Goal: Task Accomplishment & Management: Manage account settings

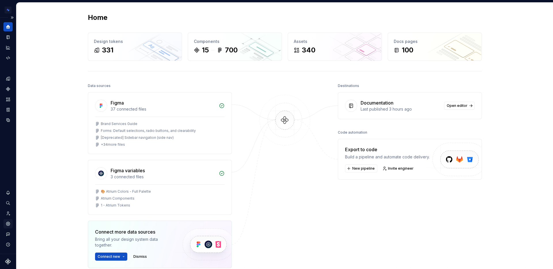
click at [6, 226] on icon "Settings" at bounding box center [7, 223] width 5 height 5
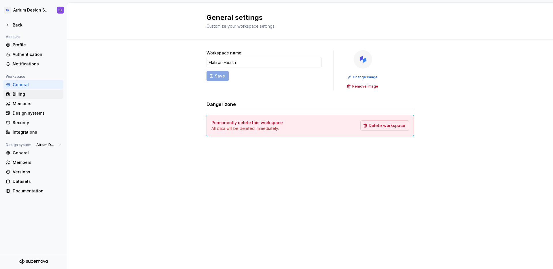
click at [36, 92] on div "Billing" at bounding box center [37, 94] width 48 height 6
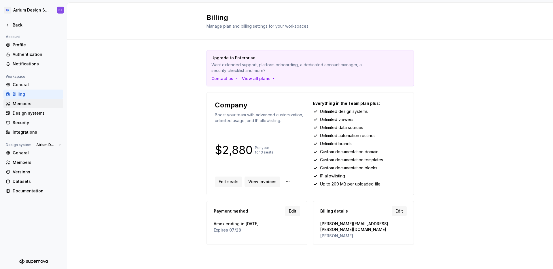
click at [28, 101] on div "Members" at bounding box center [37, 104] width 48 height 6
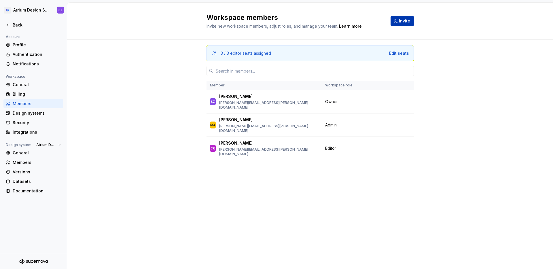
click at [397, 22] on button "Invite" at bounding box center [402, 21] width 23 height 10
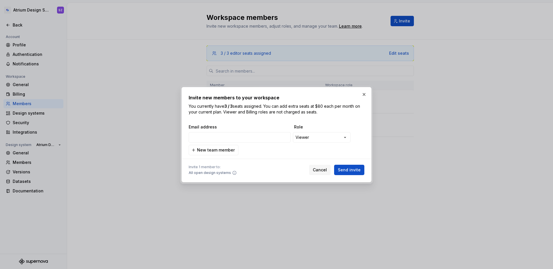
click at [319, 143] on div "**********" at bounding box center [276, 137] width 176 height 13
click at [319, 140] on div "**********" at bounding box center [276, 134] width 553 height 269
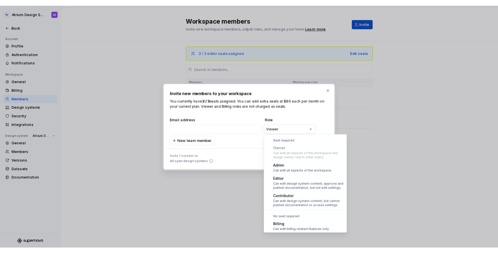
scroll to position [16, 0]
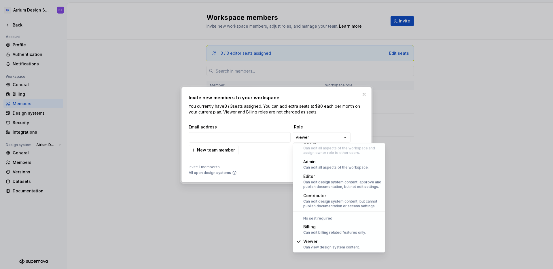
click at [274, 175] on div "**********" at bounding box center [276, 134] width 553 height 269
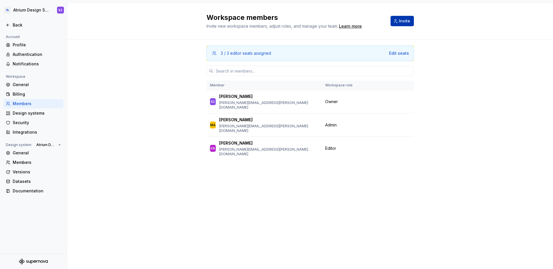
click at [403, 20] on span "Invite" at bounding box center [404, 21] width 11 height 6
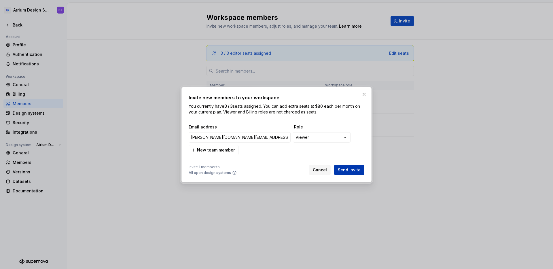
type input "dan.gold@flatiron.com"
click at [344, 171] on span "Send invite" at bounding box center [349, 170] width 23 height 6
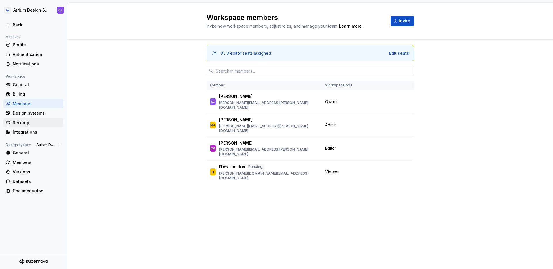
click at [18, 119] on div "Security" at bounding box center [33, 122] width 60 height 9
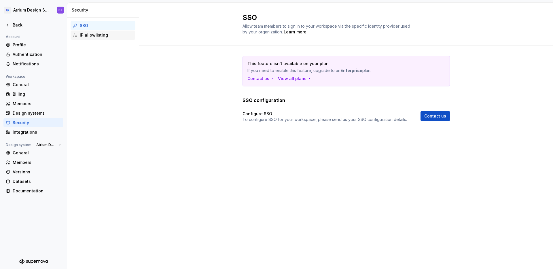
click at [106, 37] on div "IP allowlisting" at bounding box center [106, 35] width 53 height 6
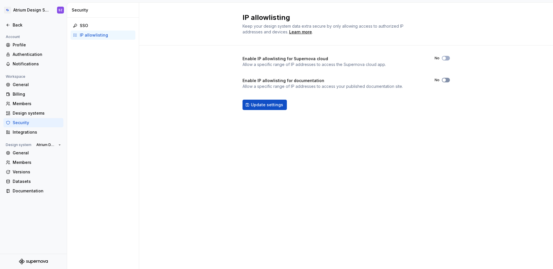
click at [444, 80] on span "button" at bounding box center [443, 79] width 3 height 3
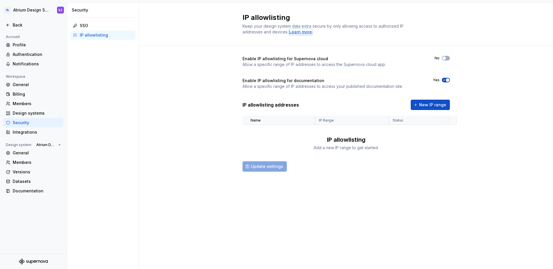
click at [301, 33] on div "Learn more" at bounding box center [300, 32] width 23 height 6
click at [19, 153] on div "General" at bounding box center [37, 153] width 48 height 6
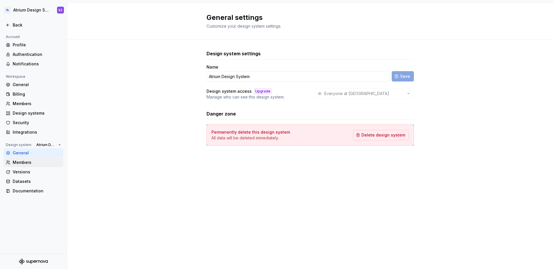
click at [18, 160] on div "Members" at bounding box center [37, 163] width 48 height 6
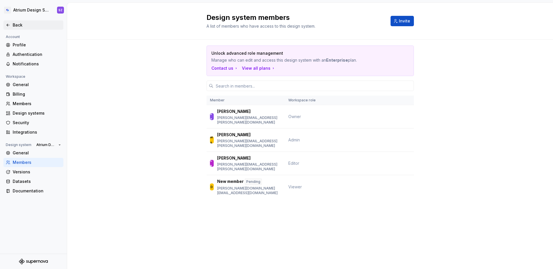
click at [15, 26] on div "Back" at bounding box center [37, 25] width 48 height 6
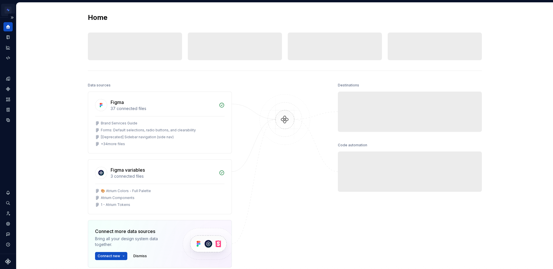
click at [10, 12] on html "Atrium Design System SZ Design system data Home Design tokens 0 Components 0 0 …" at bounding box center [276, 134] width 553 height 269
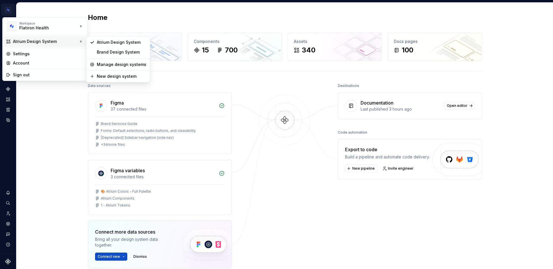
click at [464, 104] on html "Atrium Design System SZ Design system data Home Design tokens 331 Components 15…" at bounding box center [276, 134] width 553 height 269
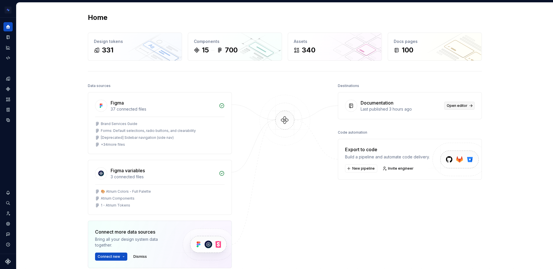
click at [463, 105] on span "Open editor" at bounding box center [457, 105] width 21 height 5
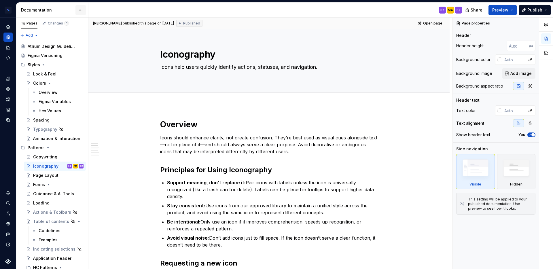
click at [82, 7] on html "Atrium Design System SZ Design system data Documentation SZ MA SZ Share Preview…" at bounding box center [276, 134] width 553 height 269
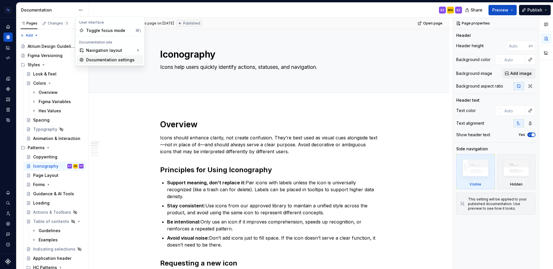
click at [97, 60] on div "Documentation settings" at bounding box center [113, 60] width 55 height 6
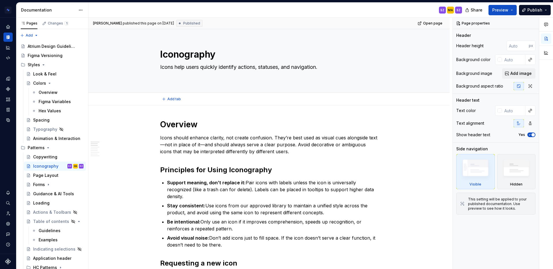
type textarea "*"
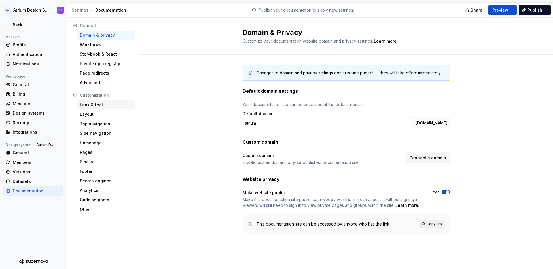
click at [94, 105] on div "Look & feel" at bounding box center [106, 105] width 53 height 6
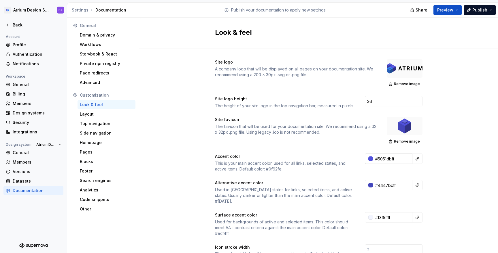
click at [380, 158] on input "#5051dbff" at bounding box center [392, 159] width 39 height 10
type input "#5051DBFF"
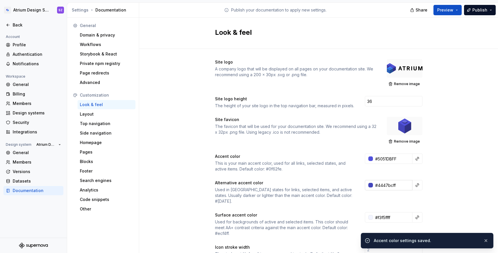
click at [391, 183] on input "#4447bcff" at bounding box center [392, 185] width 39 height 10
type input "#4447BCFF"
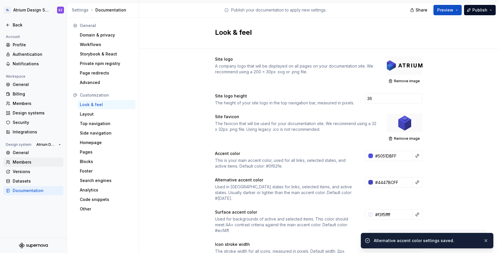
scroll to position [11, 0]
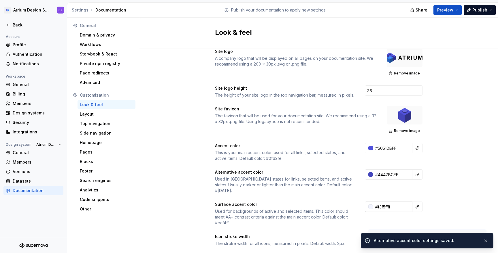
click at [381, 202] on input "#f3f5ffff" at bounding box center [392, 207] width 39 height 10
type input "#F3F5FFFF"
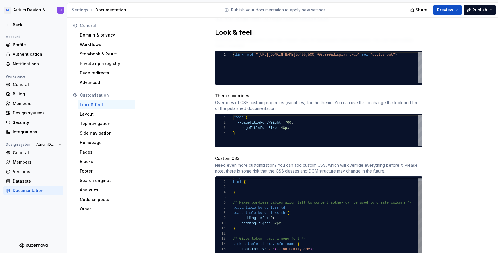
scroll to position [31, 54]
click at [349, 201] on div "body , html { } /* Makes bordless tables align left to content so they can be u…" at bounding box center [329, 218] width 193 height 86
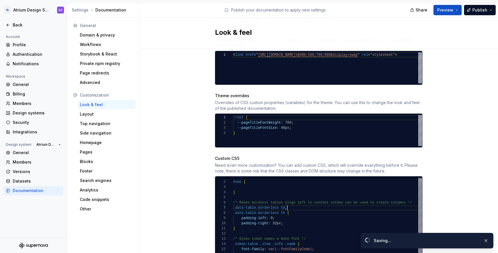
type textarea "**********"
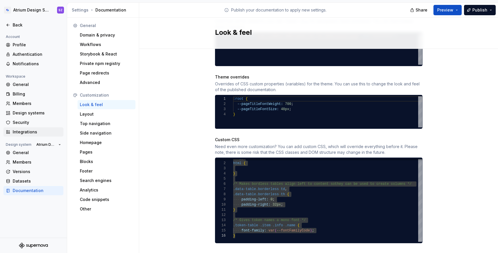
scroll to position [284, 0]
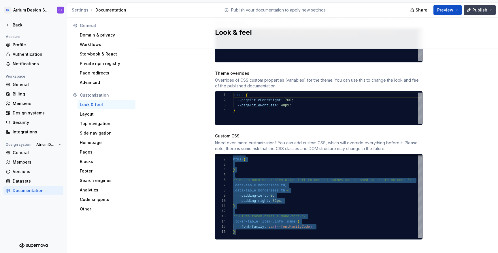
click at [488, 13] on button "Publish" at bounding box center [480, 10] width 32 height 10
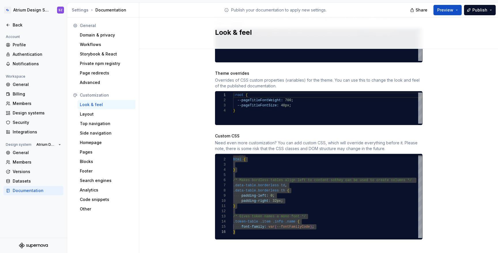
click at [452, 148] on div "Site logo A company logo that will be displayed on all pages on your documentat…" at bounding box center [318, 13] width 359 height 497
click at [93, 120] on div "Top navigation" at bounding box center [106, 123] width 58 height 9
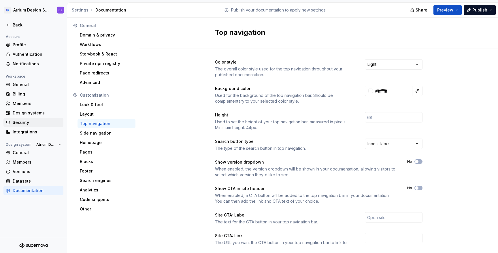
scroll to position [59, 0]
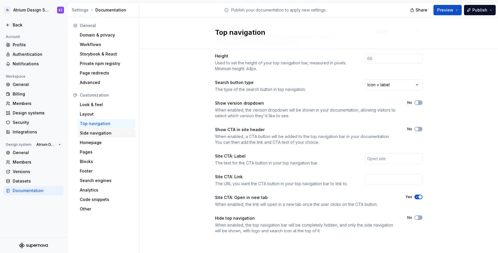
click at [95, 133] on div "Side navigation" at bounding box center [106, 133] width 53 height 6
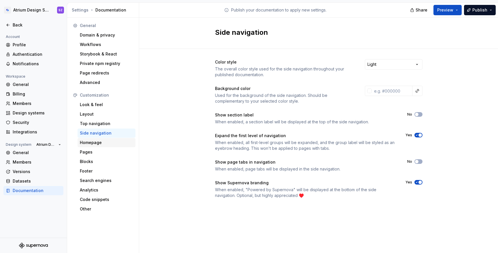
click at [105, 143] on div "Homepage" at bounding box center [106, 143] width 53 height 6
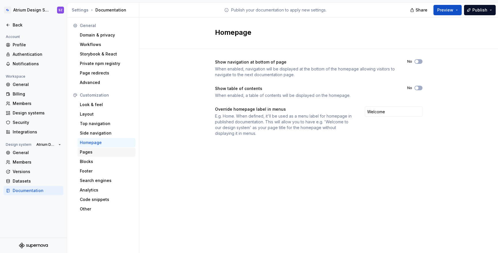
click at [90, 155] on div "Pages" at bounding box center [106, 153] width 53 height 6
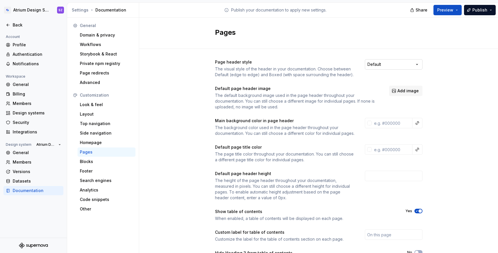
click at [387, 67] on html "Atrium Design System SZ Back Account Profile Authentication Notifications Works…" at bounding box center [249, 126] width 498 height 253
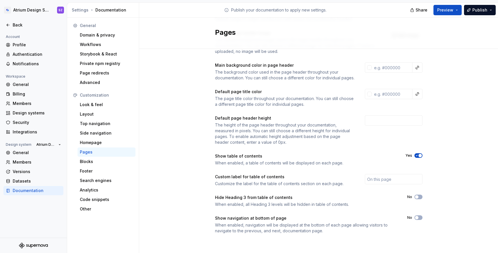
scroll to position [61, 0]
click at [100, 160] on div "Blocks" at bounding box center [106, 162] width 53 height 6
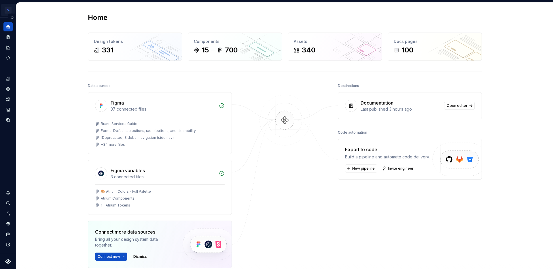
click at [11, 9] on html "Atrium Design System SZ Design system data Home Design tokens 331 Components 15…" at bounding box center [276, 134] width 553 height 269
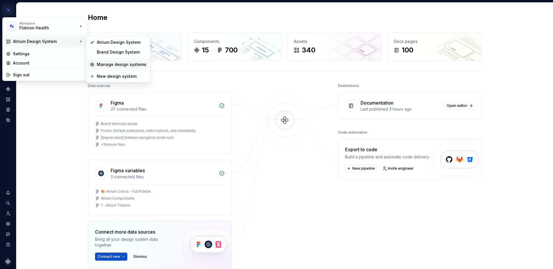
click at [120, 67] on div "Manage design systems" at bounding box center [122, 65] width 50 height 6
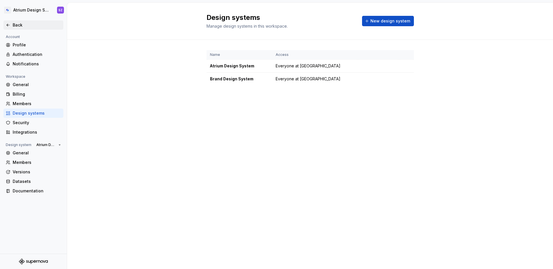
click at [9, 24] on icon at bounding box center [8, 25] width 5 height 5
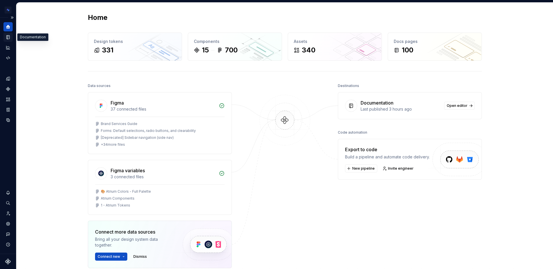
click at [8, 35] on icon "Documentation" at bounding box center [8, 37] width 3 height 4
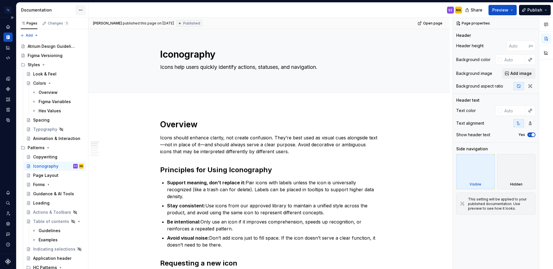
click at [84, 8] on html "Atrium Design System SZ Design system data Documentation SZ MA Share Preview Pu…" at bounding box center [276, 134] width 553 height 269
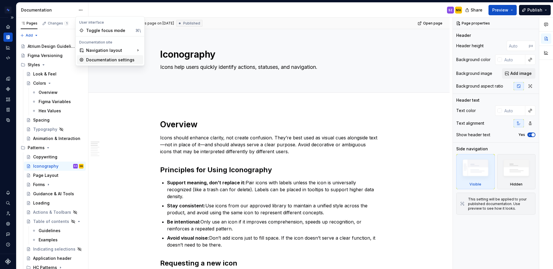
click at [101, 59] on div "Documentation settings" at bounding box center [113, 60] width 55 height 6
type textarea "*"
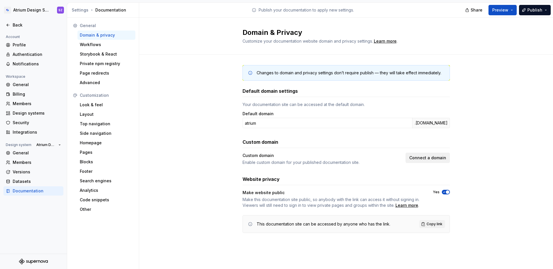
click at [413, 160] on span "Connect a domain" at bounding box center [427, 158] width 37 height 6
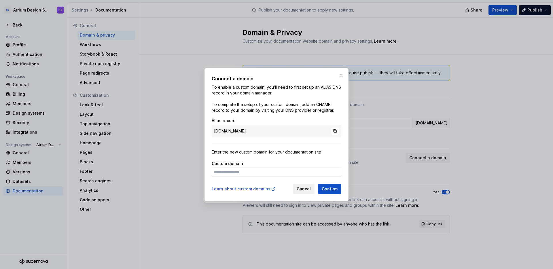
click at [300, 190] on span "Cancel" at bounding box center [304, 189] width 14 height 6
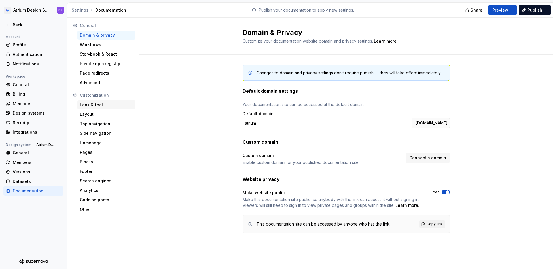
click at [90, 103] on div "Look & feel" at bounding box center [106, 105] width 53 height 6
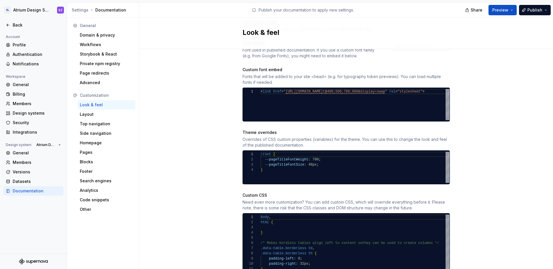
scroll to position [212, 0]
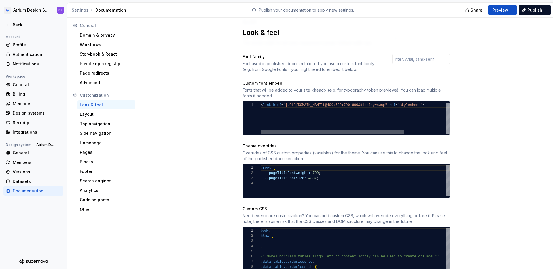
click at [269, 130] on div at bounding box center [332, 131] width 143 height 3
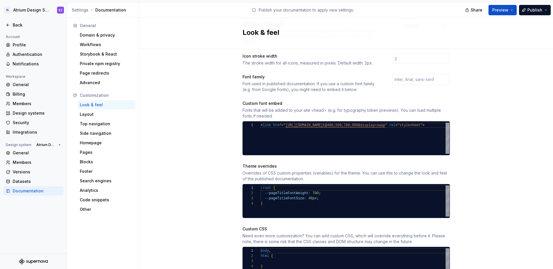
scroll to position [269, 0]
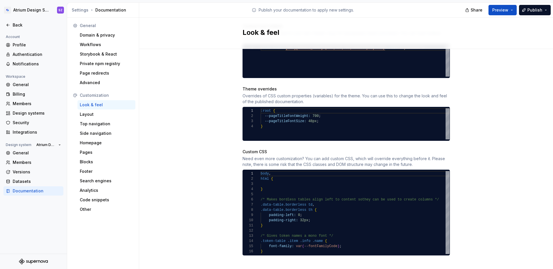
type textarea "**********"
click at [277, 117] on div ":root { --pageTitleFontWeight: 700 ; --pageTitleFontSize: 48px ; }" at bounding box center [355, 123] width 189 height 31
click at [28, 12] on html "Atrium Design System SZ Back Account Profile Authentication Notifications Works…" at bounding box center [276, 134] width 553 height 269
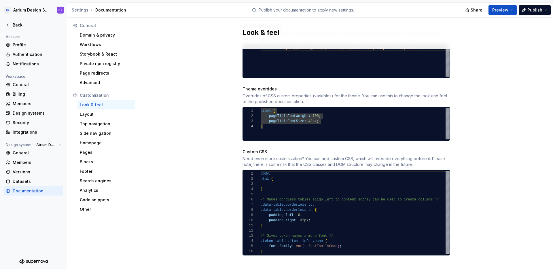
click at [196, 67] on html "Atrium Design System SZ Back Account Profile Authentication Notifications Works…" at bounding box center [276, 134] width 553 height 269
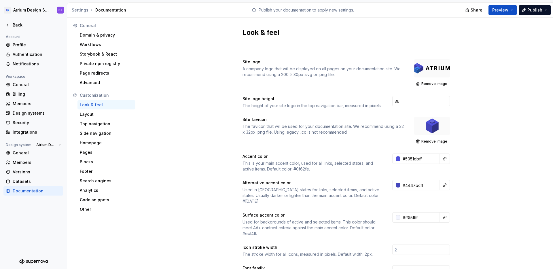
scroll to position [0, 0]
click at [7, 22] on div "Back" at bounding box center [33, 25] width 55 height 6
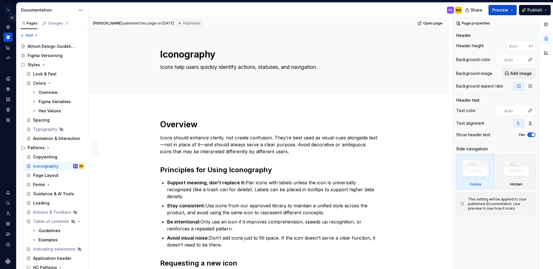
click at [12, 17] on button "Expand sidebar" at bounding box center [12, 18] width 8 height 8
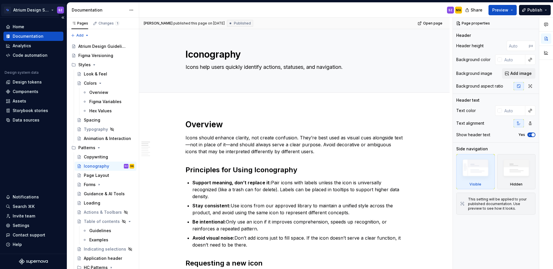
click at [48, 10] on html "Atrium Design System SZ Home Documentation Analytics Code automation Design sys…" at bounding box center [276, 134] width 553 height 269
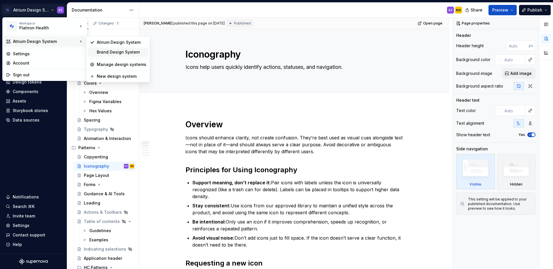
click at [112, 51] on div "Brand Design System" at bounding box center [122, 52] width 50 height 6
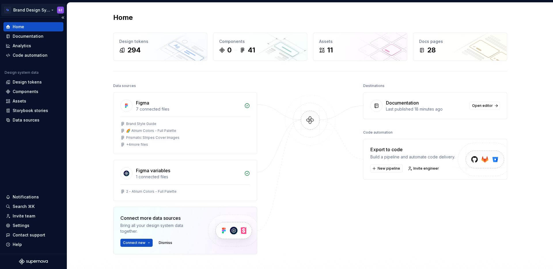
click at [48, 9] on html "Brand Design System SZ Home Documentation Analytics Code automation Design syst…" at bounding box center [276, 134] width 553 height 269
click at [88, 111] on html "Brand Design System SZ Home Documentation Analytics Code automation Design syst…" at bounding box center [276, 134] width 553 height 269
click at [22, 38] on div "Documentation" at bounding box center [28, 36] width 31 height 6
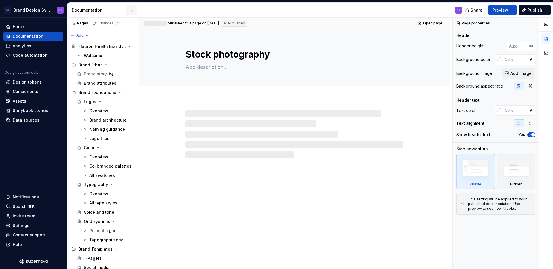
click at [129, 11] on html "Brand Design System SZ Home Documentation Analytics Code automation Design syst…" at bounding box center [276, 134] width 553 height 269
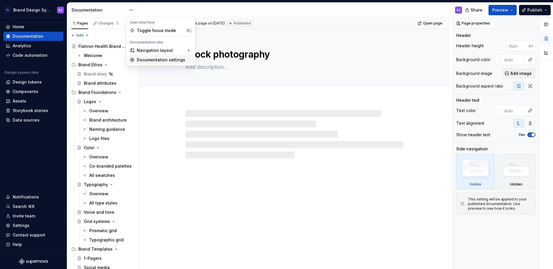
click at [152, 59] on div "Documentation settings" at bounding box center [164, 60] width 55 height 6
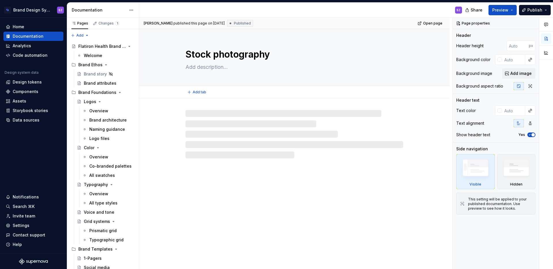
type textarea "*"
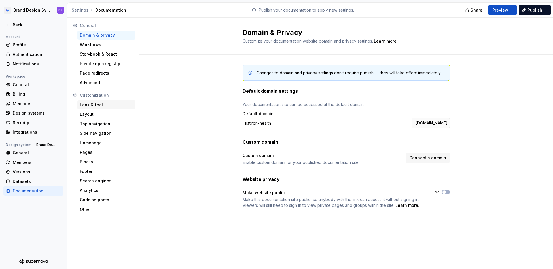
click at [99, 106] on div "Look & feel" at bounding box center [106, 105] width 53 height 6
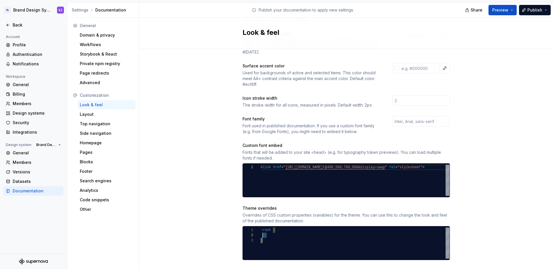
drag, startPoint x: 277, startPoint y: 240, endPoint x: 239, endPoint y: 205, distance: 52.2
click at [261, 228] on div ":root { }" at bounding box center [355, 243] width 189 height 31
type textarea "**********"
click at [164, 265] on div "Site logo A company logo that will be displayed on all pages on your documentat…" at bounding box center [346, 132] width 414 height 425
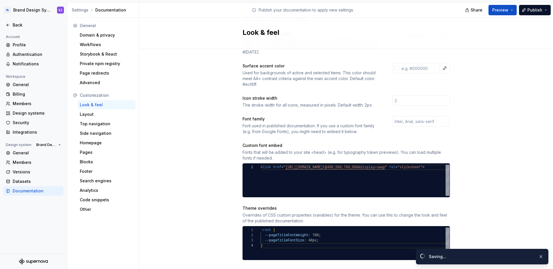
click at [219, 227] on div "Site logo A company logo that will be displayed on all pages on your documentat…" at bounding box center [346, 132] width 414 height 425
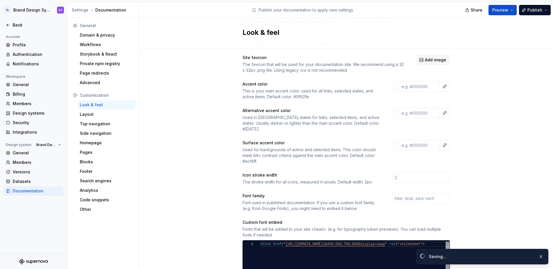
scroll to position [0, 0]
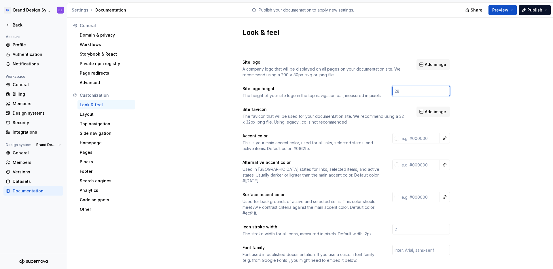
click at [401, 94] on input "number" at bounding box center [421, 91] width 58 height 10
type input "36"
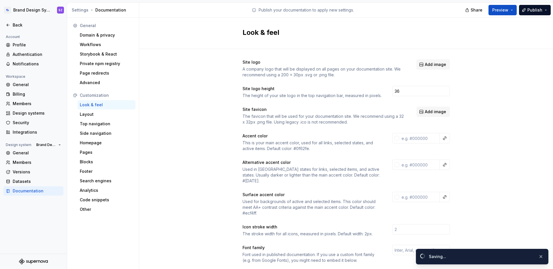
click at [477, 133] on div "Site logo A company logo that will be displayed on all pages on your documentat…" at bounding box center [346, 261] width 414 height 425
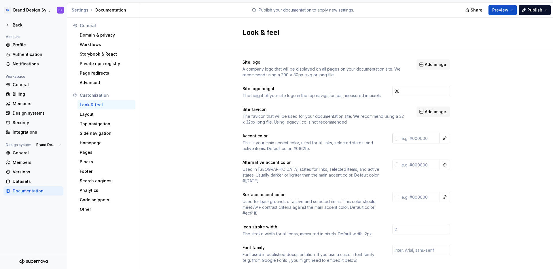
click at [401, 140] on input "text" at bounding box center [419, 138] width 41 height 10
paste input "#5051dbff"
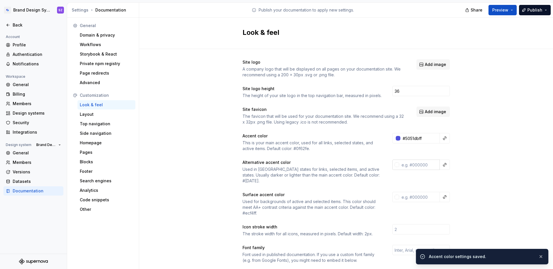
type input "#5051DBFF"
click at [405, 164] on input "text" at bounding box center [419, 165] width 41 height 10
paste input "#4447bcff"
type input "#4447BCFF"
click at [409, 192] on input "text" at bounding box center [419, 197] width 41 height 10
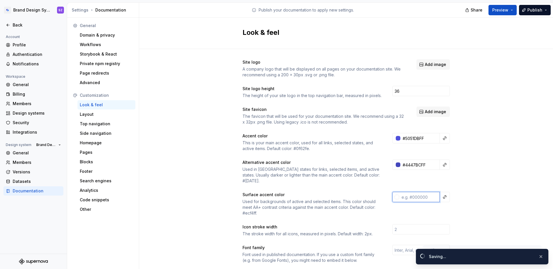
paste input "#f3f5ffff"
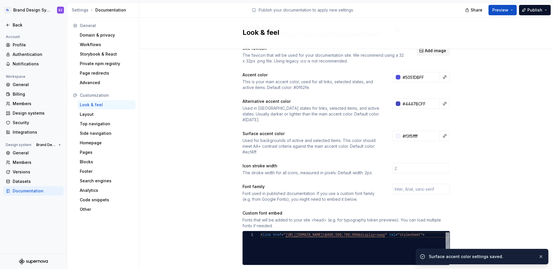
scroll to position [196, 0]
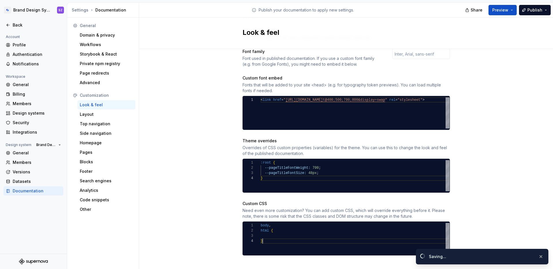
type input "#F3F5FFFF"
click at [288, 239] on div "body , html { }" at bounding box center [355, 238] width 189 height 31
type textarea "**********"
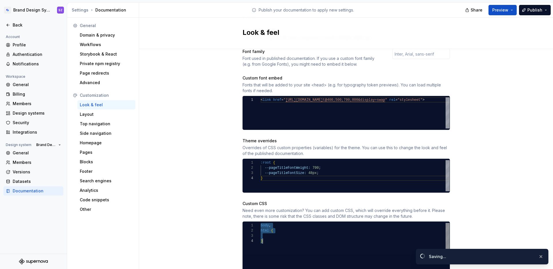
scroll to position [26, 2]
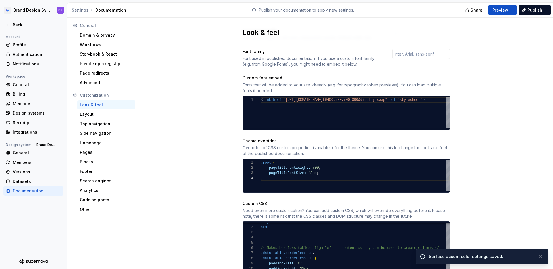
click at [213, 224] on div "Site logo A company logo that will be displayed on all pages on your documentat…" at bounding box center [346, 91] width 414 height 476
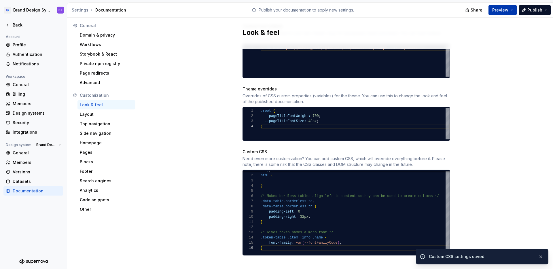
click at [509, 13] on button "Preview" at bounding box center [503, 10] width 28 height 10
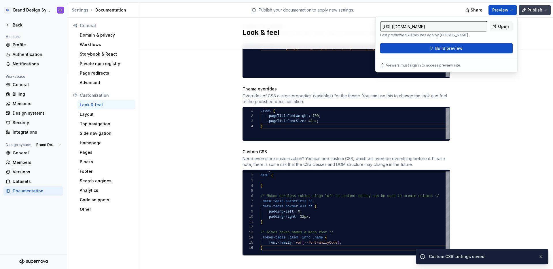
click at [531, 9] on span "Publish" at bounding box center [534, 10] width 15 height 6
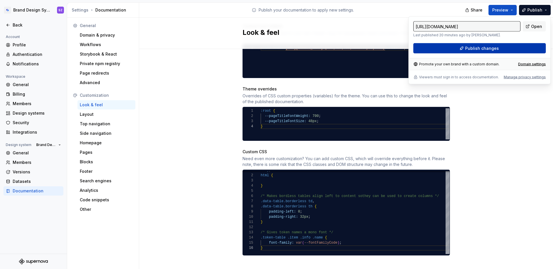
click at [515, 50] on button "Publish changes" at bounding box center [479, 48] width 133 height 10
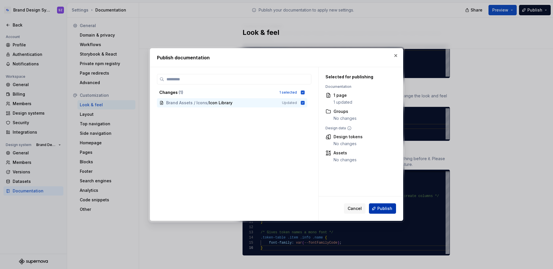
click at [389, 210] on span "Publish" at bounding box center [384, 209] width 15 height 6
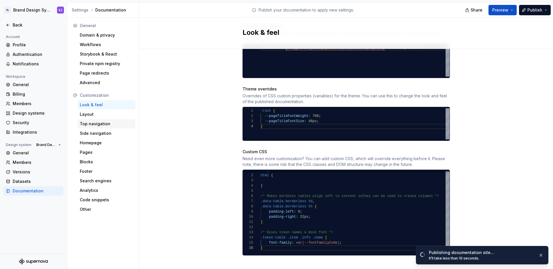
click at [102, 123] on div "Top navigation" at bounding box center [106, 124] width 53 height 6
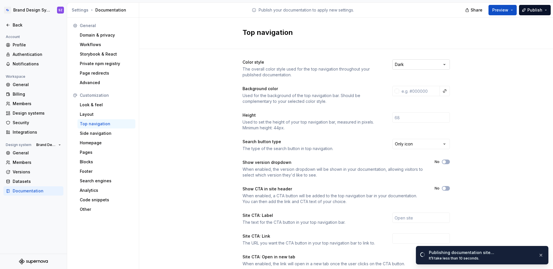
click at [444, 63] on html "Brand Design System SZ Back Account Profile Authentication Notifications Worksp…" at bounding box center [276, 134] width 553 height 269
click at [414, 86] on input "text" at bounding box center [419, 91] width 41 height 10
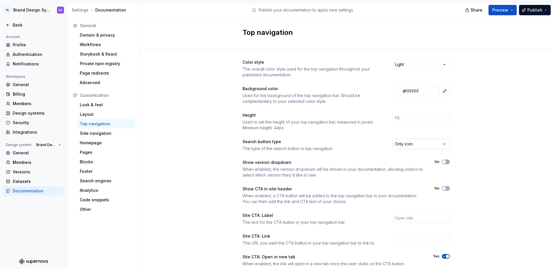
click at [410, 142] on html "Brand Design System SZ Back Account Profile Authentication Notifications Worksp…" at bounding box center [276, 134] width 553 height 269
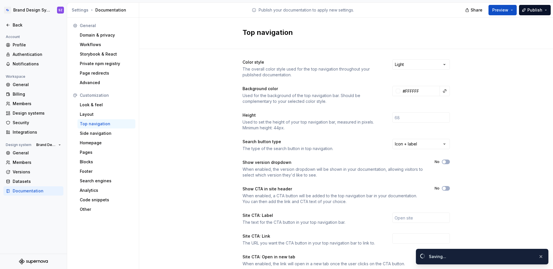
click at [503, 156] on div "Color style The overall color style used for the top navigation throughout your…" at bounding box center [346, 182] width 414 height 266
type input "#ffffffff"
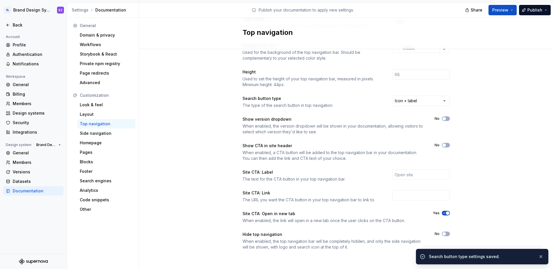
scroll to position [43, 0]
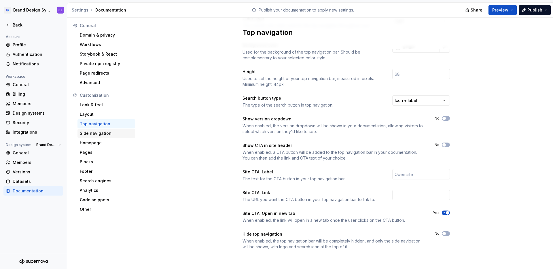
click at [97, 136] on div "Side navigation" at bounding box center [106, 133] width 58 height 9
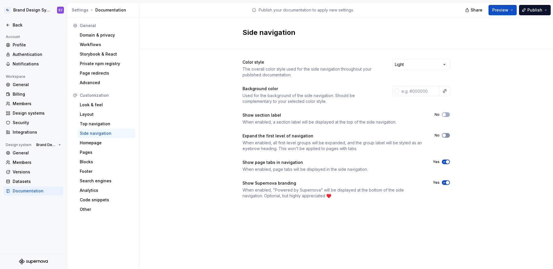
click at [445, 135] on span "button" at bounding box center [443, 135] width 3 height 3
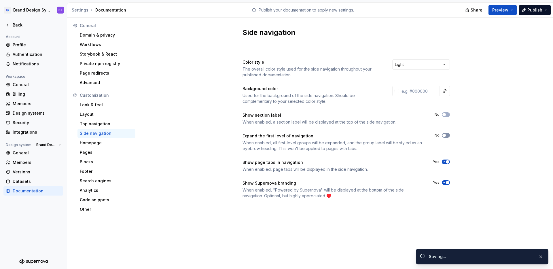
click at [446, 136] on icon "button" at bounding box center [444, 135] width 5 height 3
click at [446, 161] on span "button" at bounding box center [447, 161] width 3 height 3
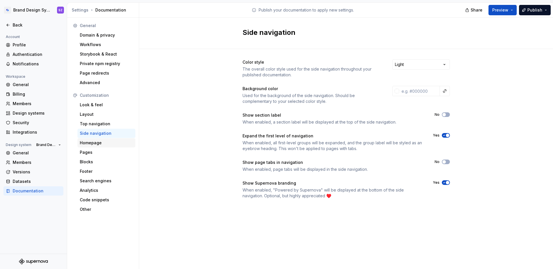
click at [93, 146] on div "Homepage" at bounding box center [106, 142] width 58 height 9
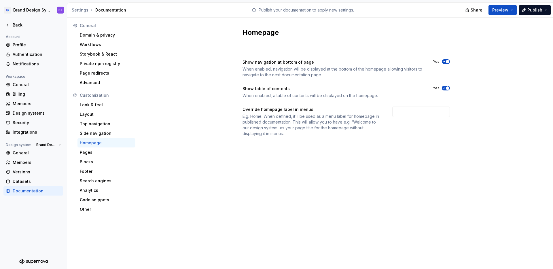
click at [447, 63] on button "Yes" at bounding box center [446, 61] width 8 height 5
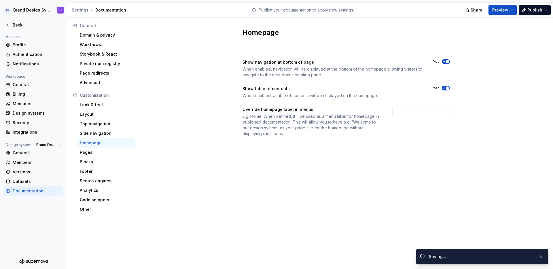
click at [446, 88] on span "button" at bounding box center [447, 87] width 3 height 3
click at [397, 111] on input "text" at bounding box center [421, 112] width 58 height 10
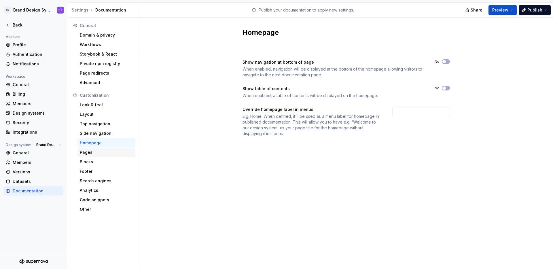
click at [112, 153] on div "Pages" at bounding box center [106, 153] width 53 height 6
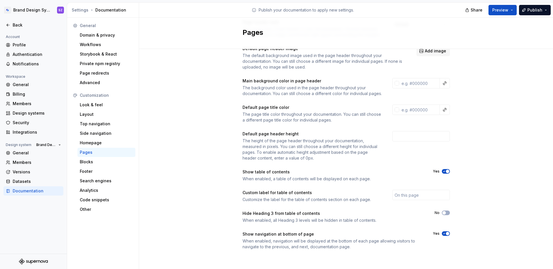
scroll to position [46, 0]
click at [101, 161] on div "Blocks" at bounding box center [106, 162] width 53 height 6
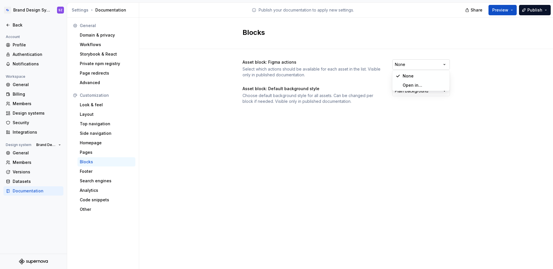
click at [412, 65] on html "Brand Design System SZ Back Account Profile Authentication Notifications Worksp…" at bounding box center [276, 134] width 553 height 269
click at [458, 67] on html "Brand Design System SZ Back Account Profile Authentication Notifications Worksp…" at bounding box center [276, 134] width 553 height 269
click at [425, 89] on html "Brand Design System SZ Back Account Profile Authentication Notifications Worksp…" at bounding box center [276, 134] width 553 height 269
click at [426, 67] on html "Brand Design System SZ Back Account Profile Authentication Notifications Worksp…" at bounding box center [276, 134] width 553 height 269
click at [425, 65] on html "Brand Design System SZ Back Account Profile Authentication Notifications Worksp…" at bounding box center [276, 134] width 553 height 269
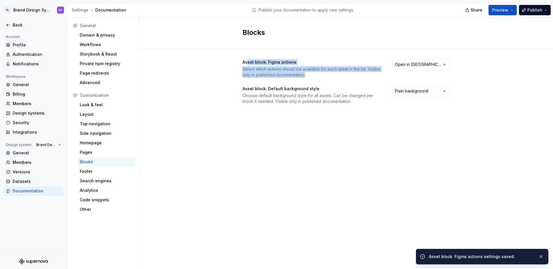
drag, startPoint x: 248, startPoint y: 64, endPoint x: 346, endPoint y: 75, distance: 98.0
click at [346, 75] on div "Asset block: Figma actions Select which actions should be available for each as…" at bounding box center [312, 68] width 139 height 18
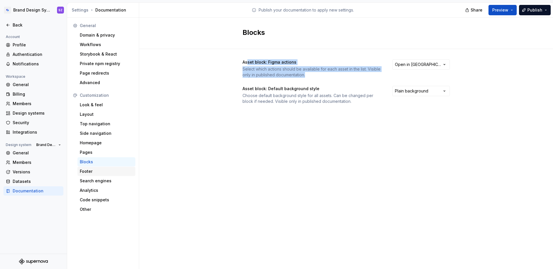
click at [104, 170] on div "Footer" at bounding box center [106, 172] width 53 height 6
click at [99, 170] on div "Footer" at bounding box center [106, 172] width 53 height 6
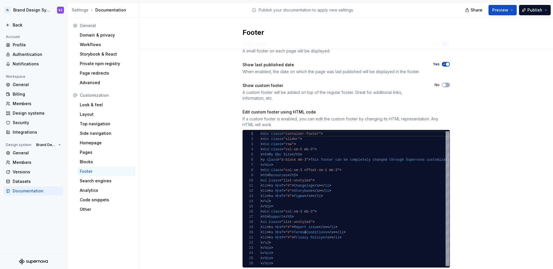
scroll to position [36, 0]
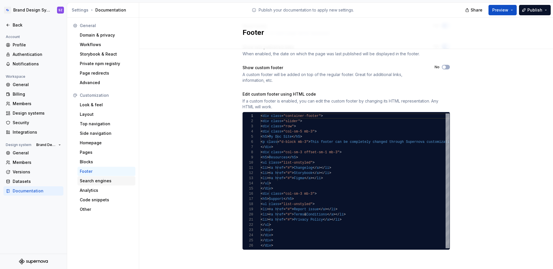
click at [98, 183] on div "Search engines" at bounding box center [106, 181] width 53 height 6
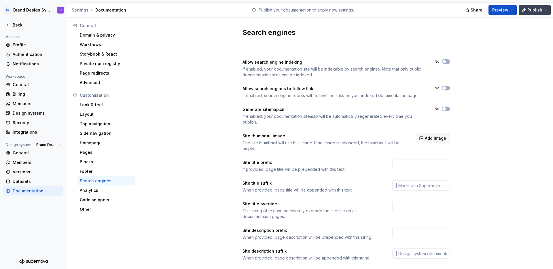
click at [532, 14] on button "Publish" at bounding box center [535, 10] width 32 height 10
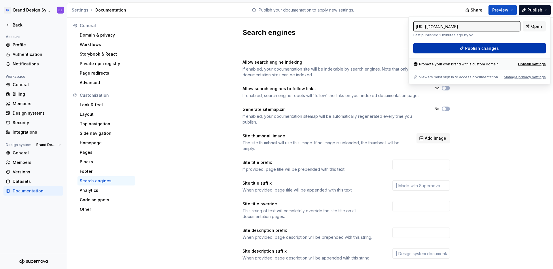
click at [514, 46] on button "Publish changes" at bounding box center [479, 48] width 133 height 10
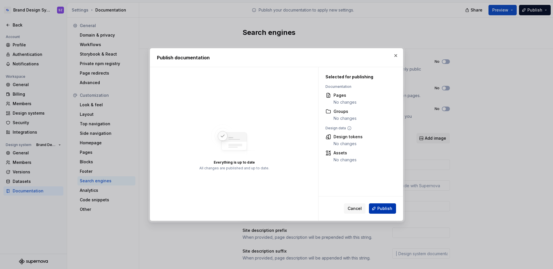
click at [377, 208] on button "Publish" at bounding box center [382, 208] width 27 height 10
